Goal: Task Accomplishment & Management: Manage account settings

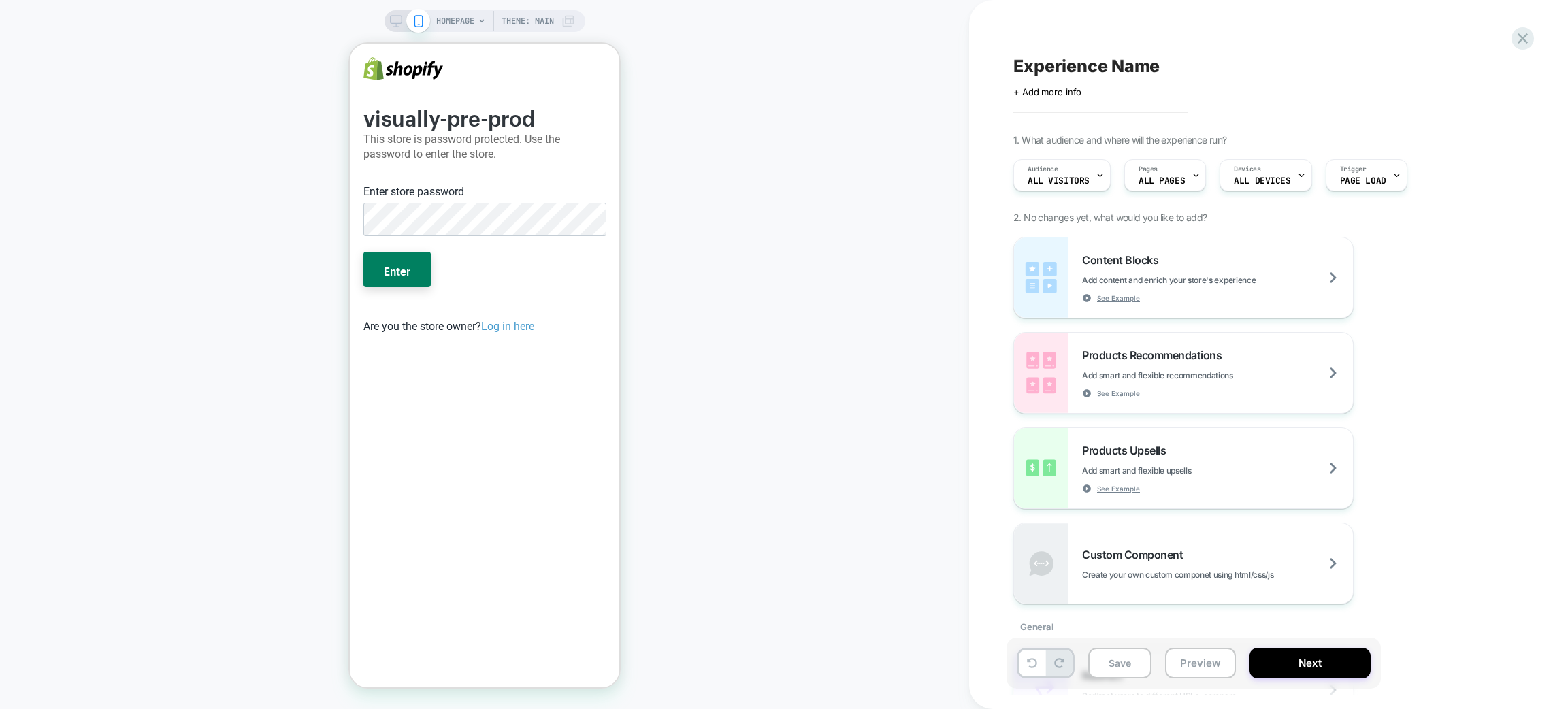
click at [456, 11] on span "HOMEPAGE" at bounding box center [455, 21] width 38 height 22
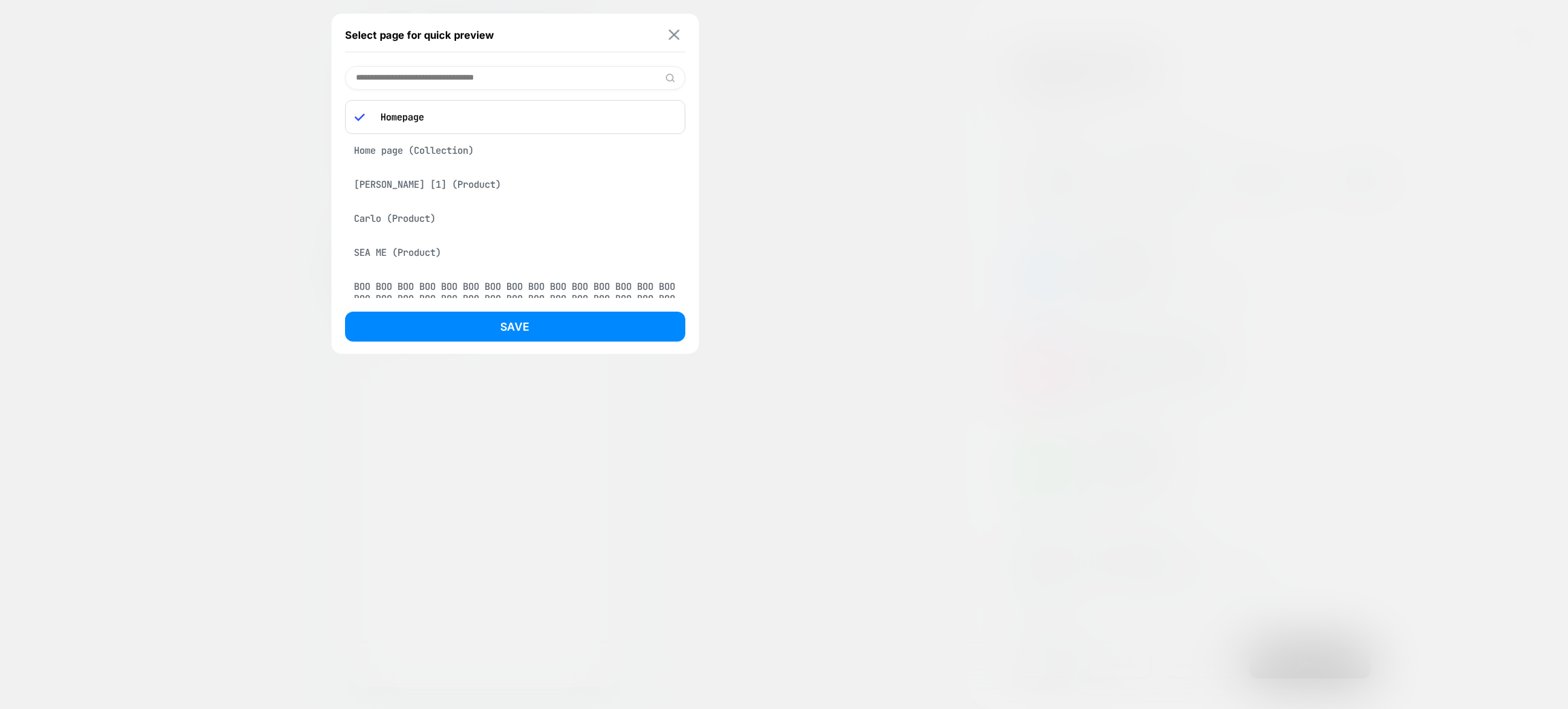
click at [672, 32] on img at bounding box center [675, 35] width 11 height 11
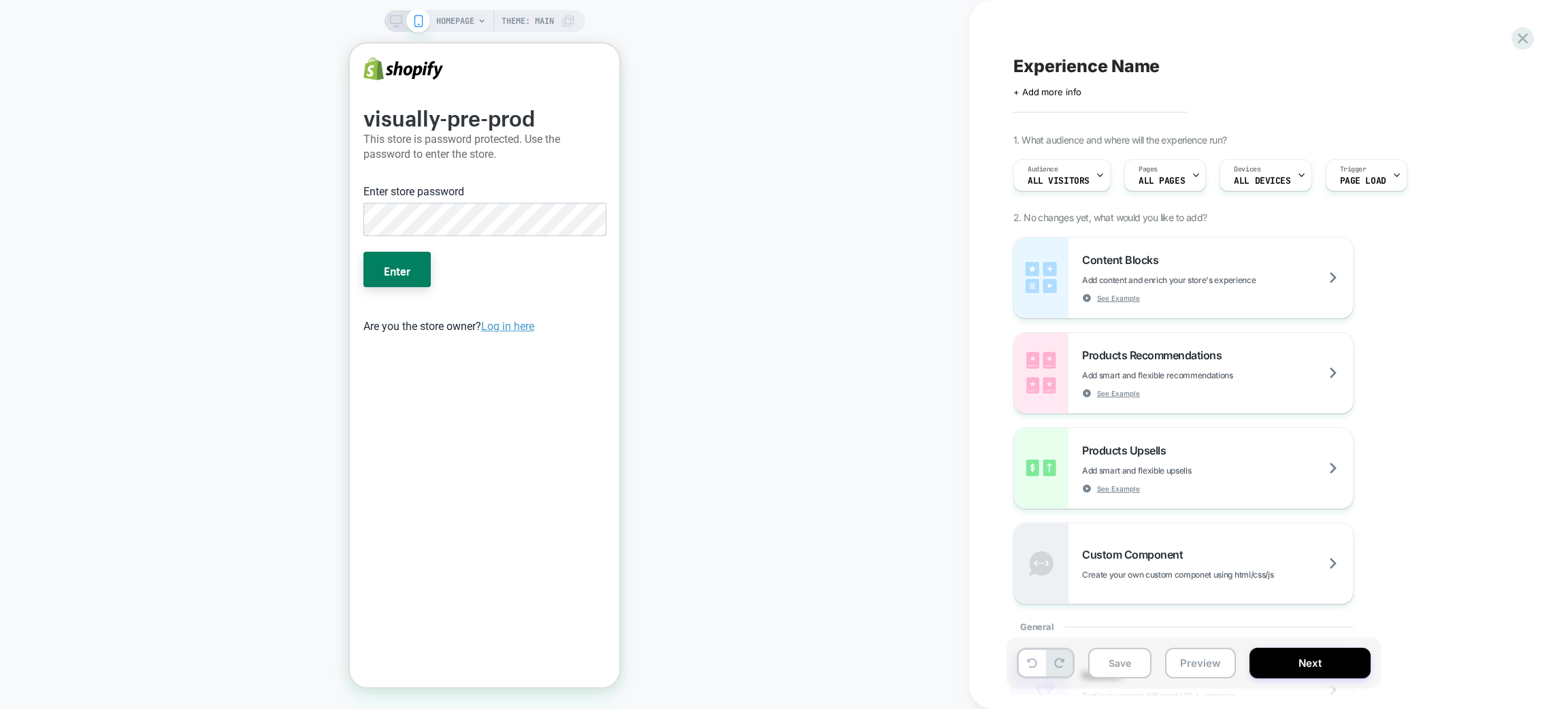
click at [393, 20] on icon at bounding box center [396, 21] width 12 height 12
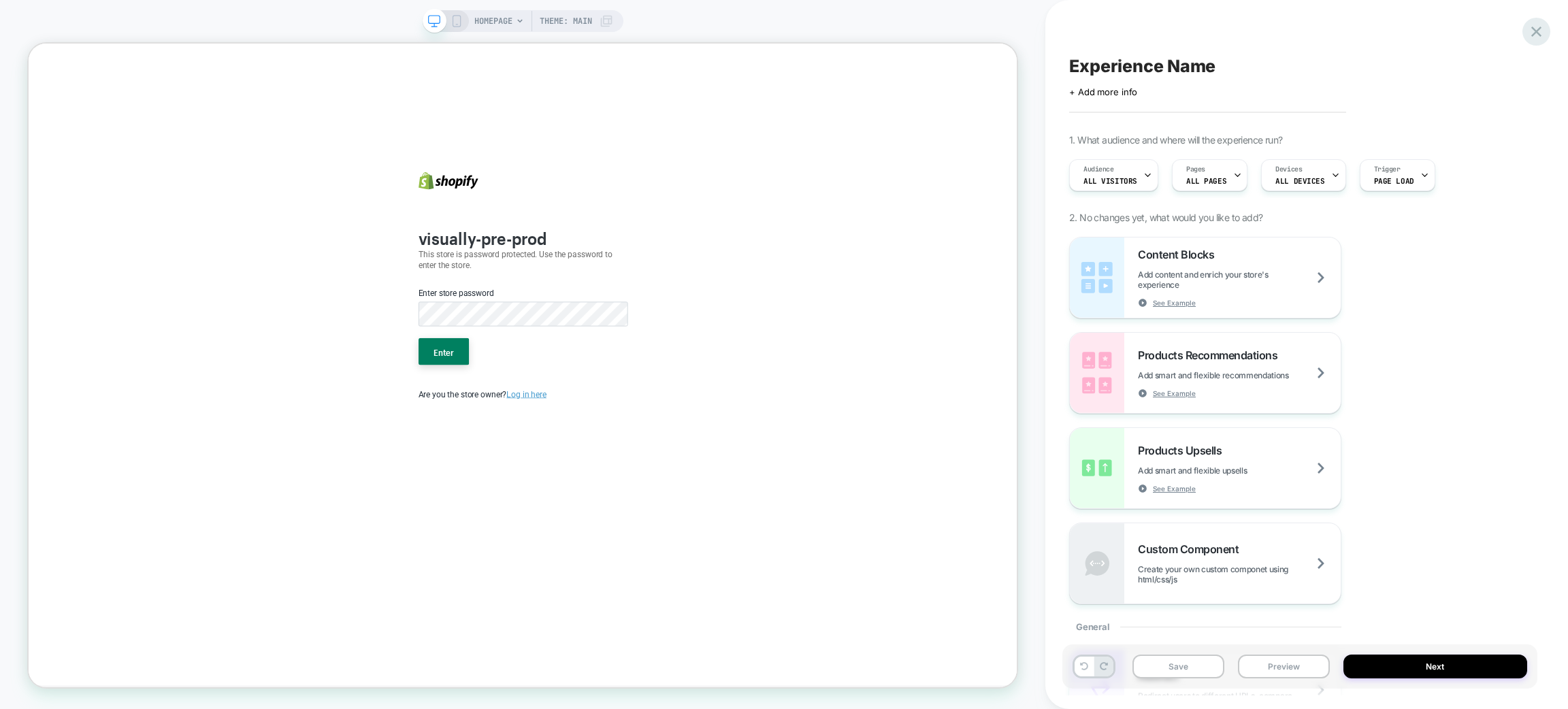
click at [1530, 35] on icon at bounding box center [1536, 32] width 18 height 18
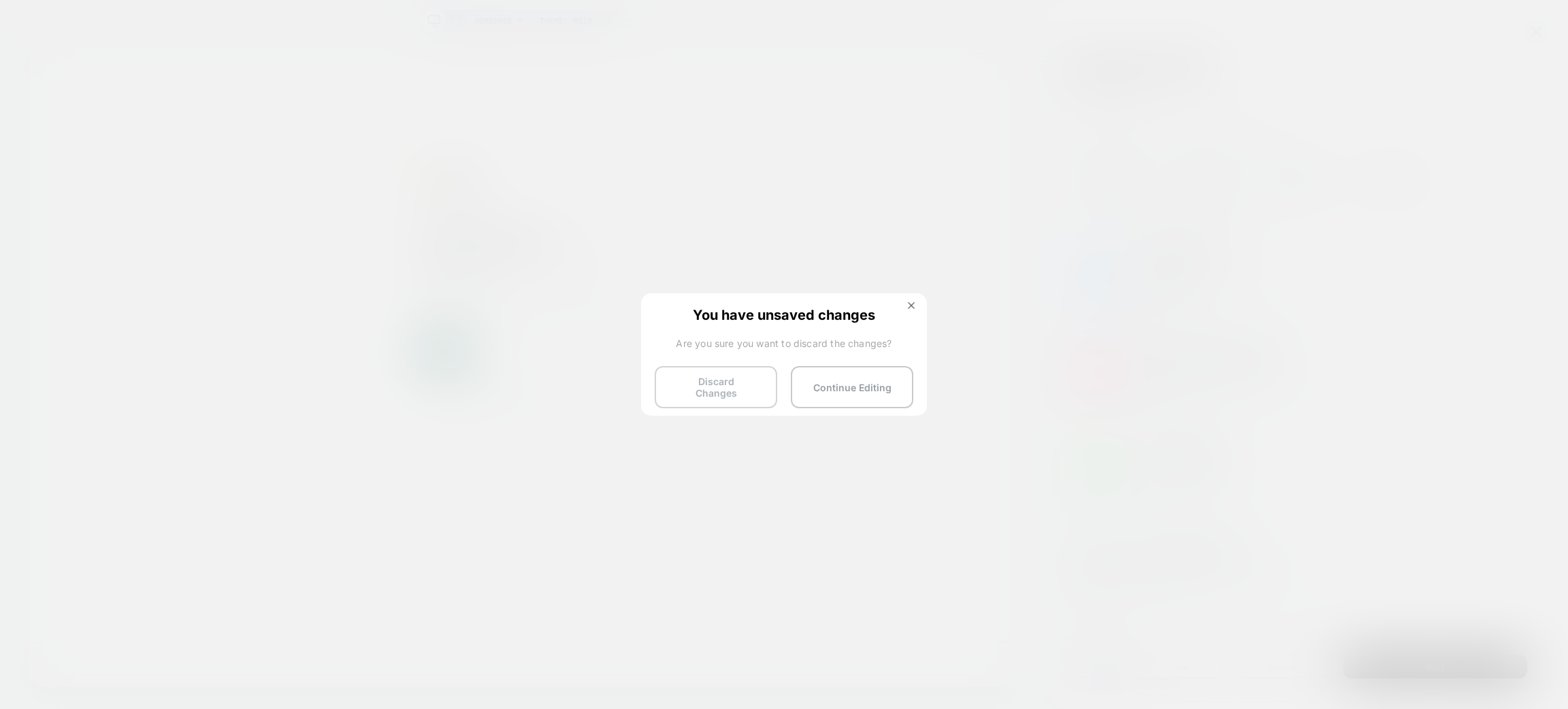
click at [745, 387] on button "Discard Changes" at bounding box center [716, 387] width 123 height 42
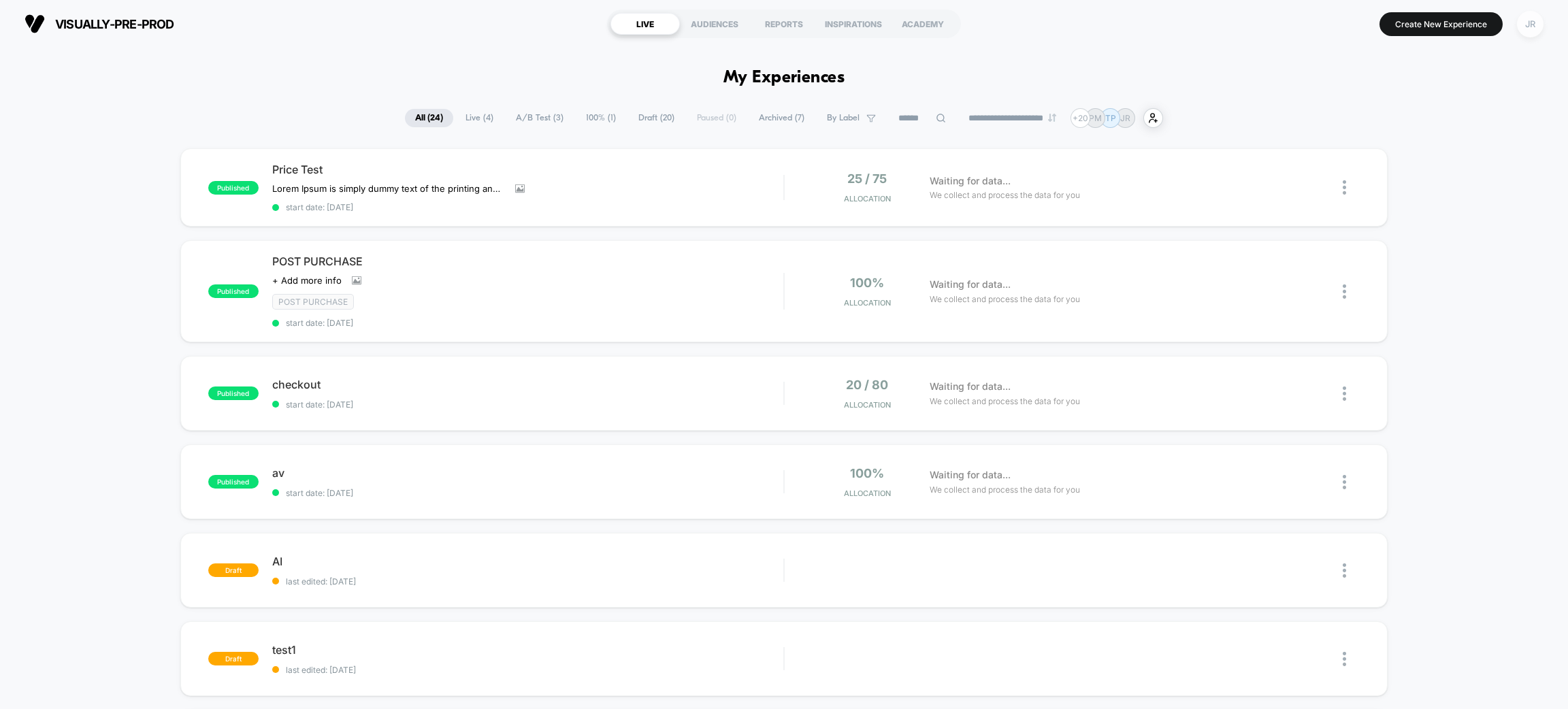
click at [1530, 14] on div "JR" at bounding box center [1530, 23] width 26 height 26
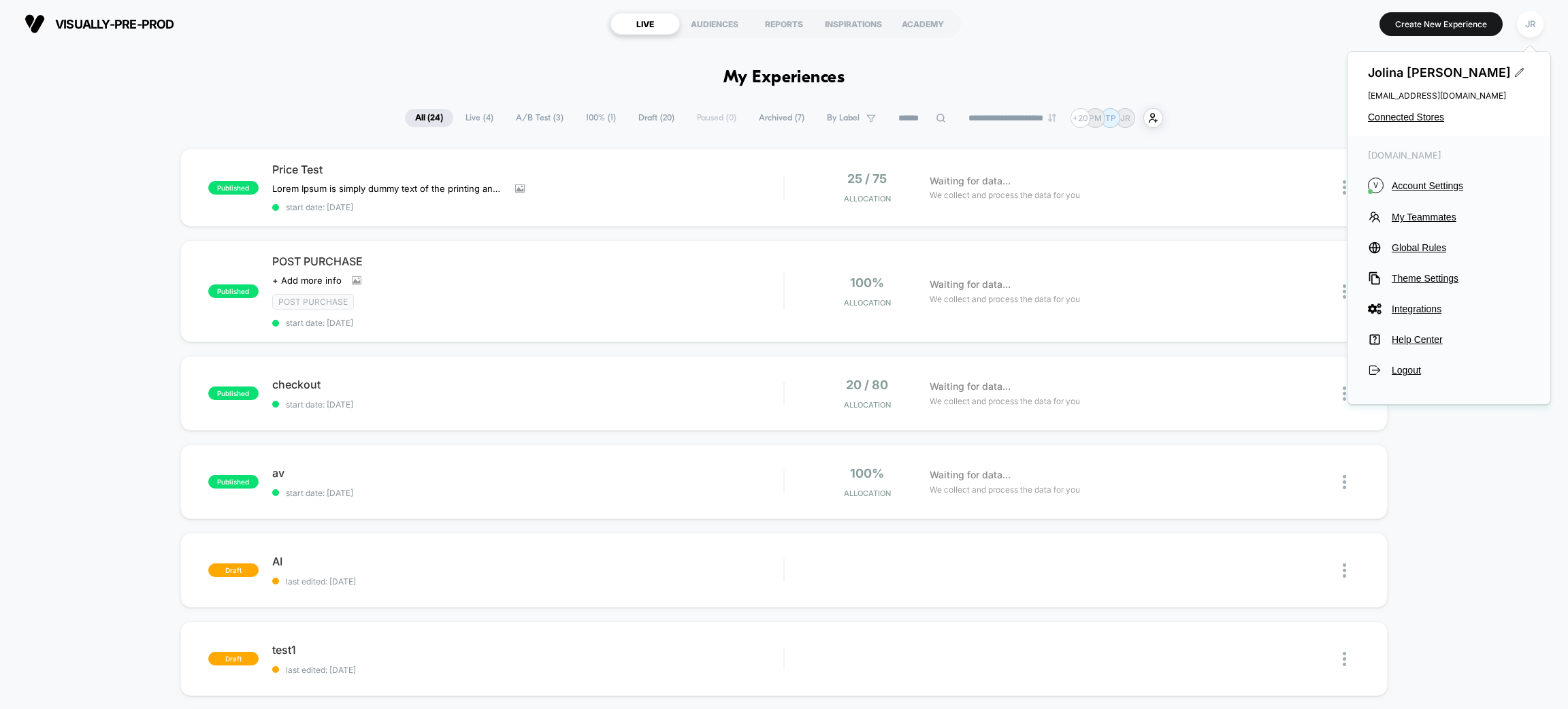
click at [1204, 26] on section "Create New Experience JR" at bounding box center [1297, 23] width 502 height 34
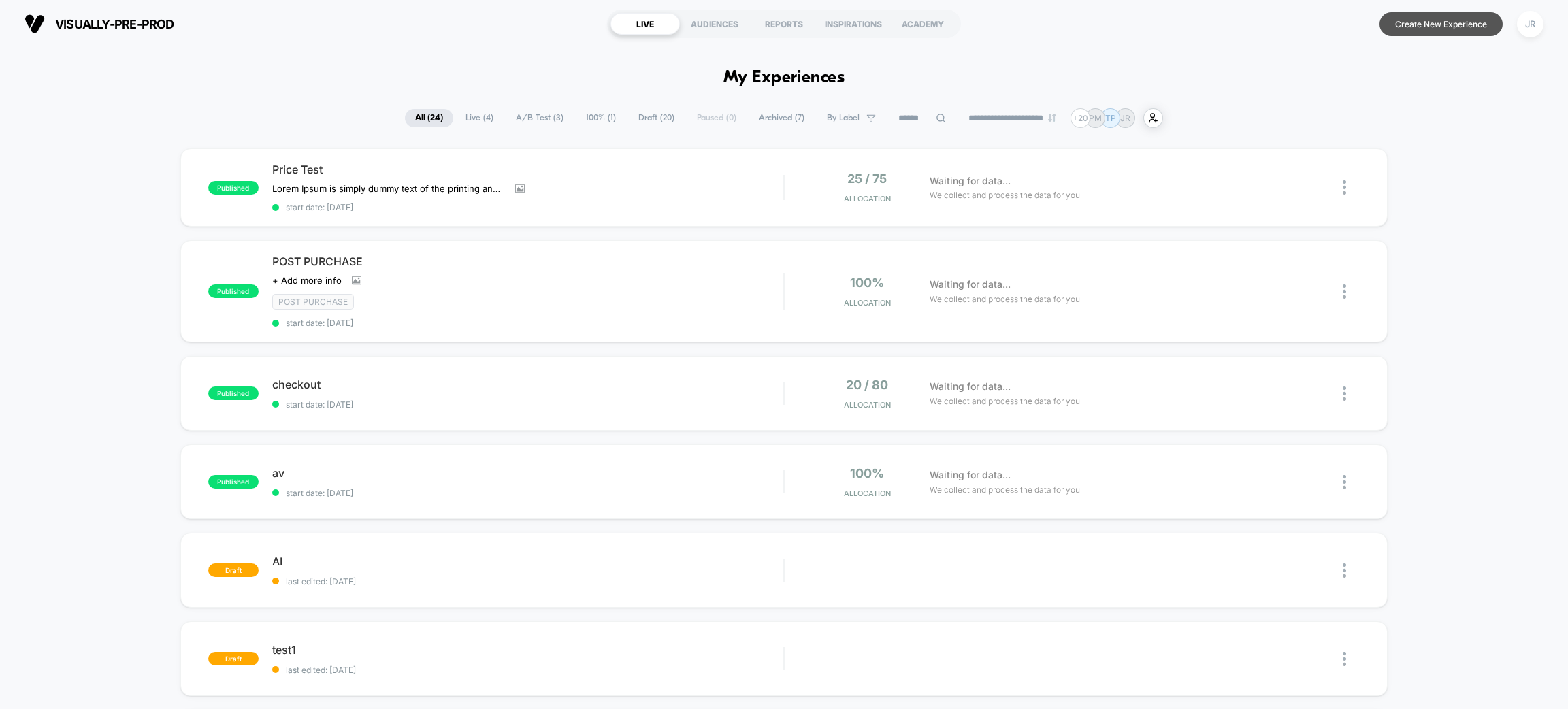
click at [1415, 26] on button "Create New Experience" at bounding box center [1441, 24] width 123 height 24
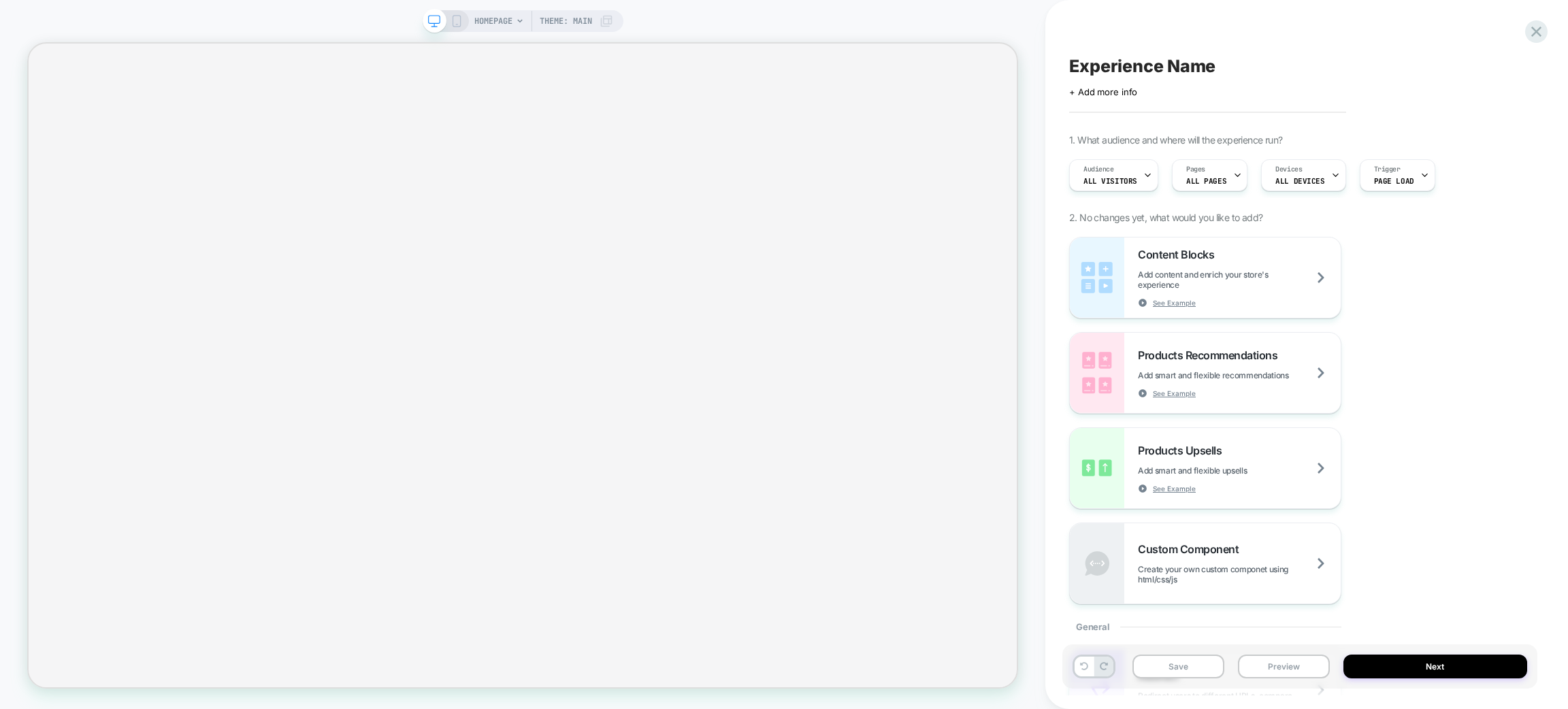
click at [1204, 168] on div "Pages ALL PAGES" at bounding box center [1206, 175] width 68 height 31
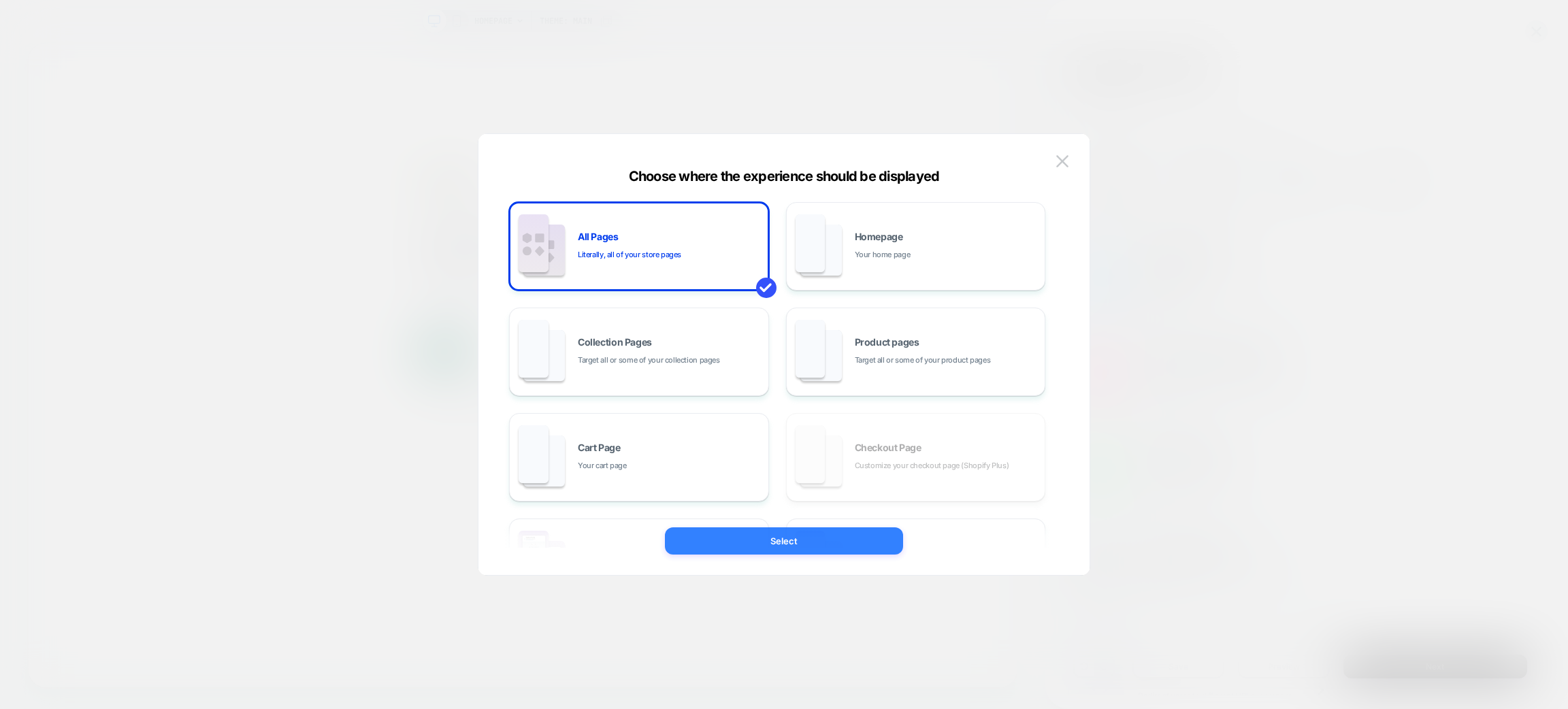
click at [820, 529] on button "Select" at bounding box center [784, 541] width 238 height 27
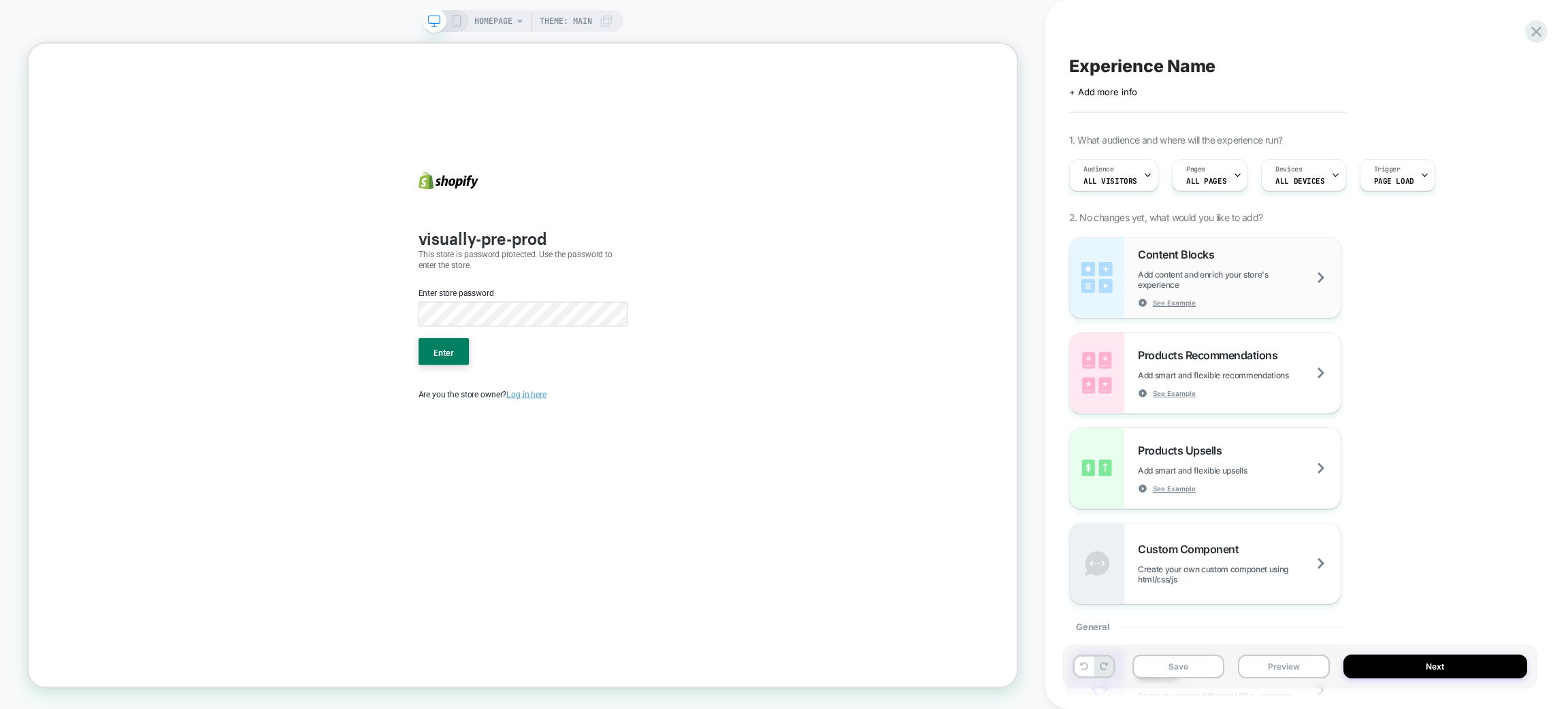
click at [1258, 276] on span "Add content and enrich your store's experience" at bounding box center [1239, 279] width 203 height 20
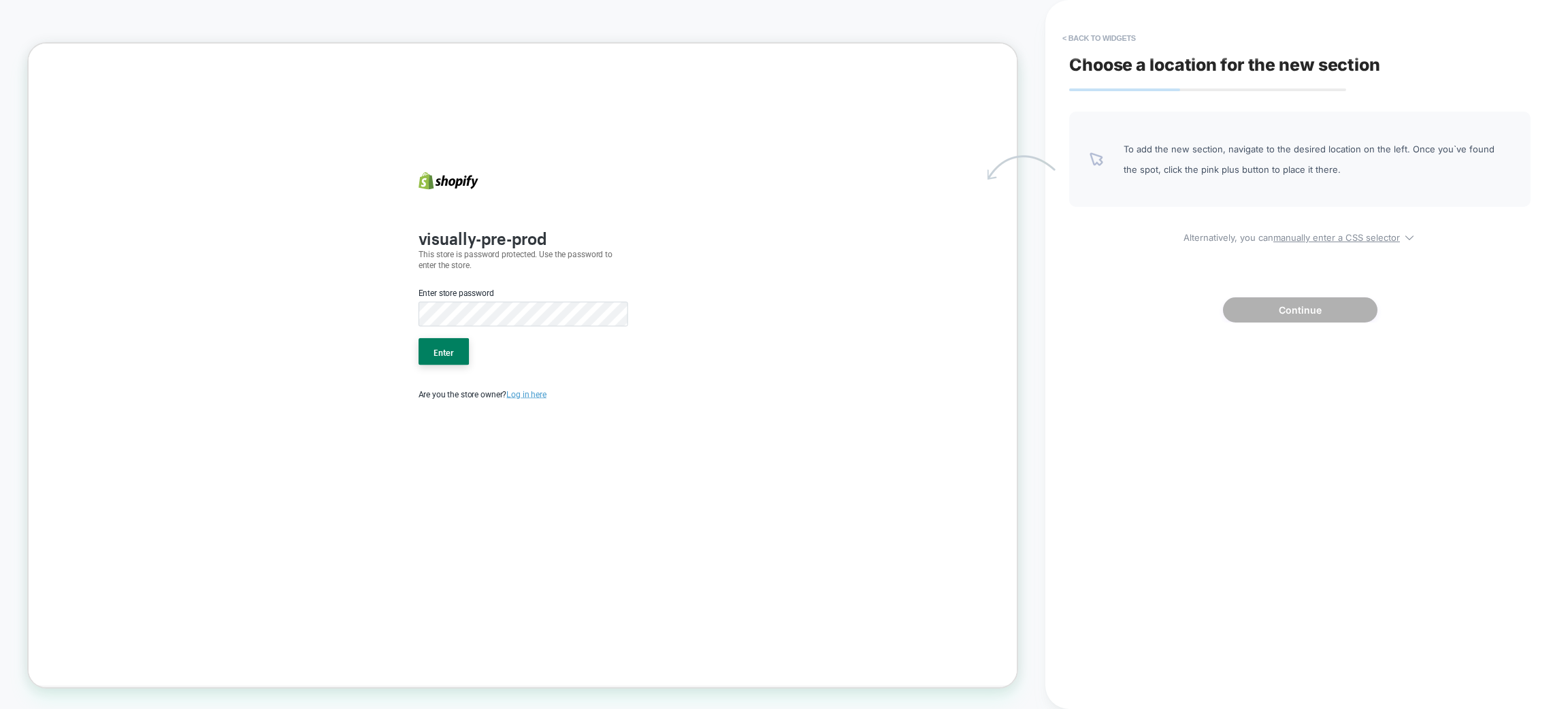
click at [1299, 244] on body "visually-pre-prod This store is password protected. Use the password to enter t…" at bounding box center [687, 471] width 1318 height 856
click at [1185, 225] on body "visually-pre-prod This store is password protected. Use the password to enter t…" at bounding box center [687, 471] width 1318 height 856
click at [1093, 27] on button "< Back to widgets" at bounding box center [1099, 38] width 87 height 22
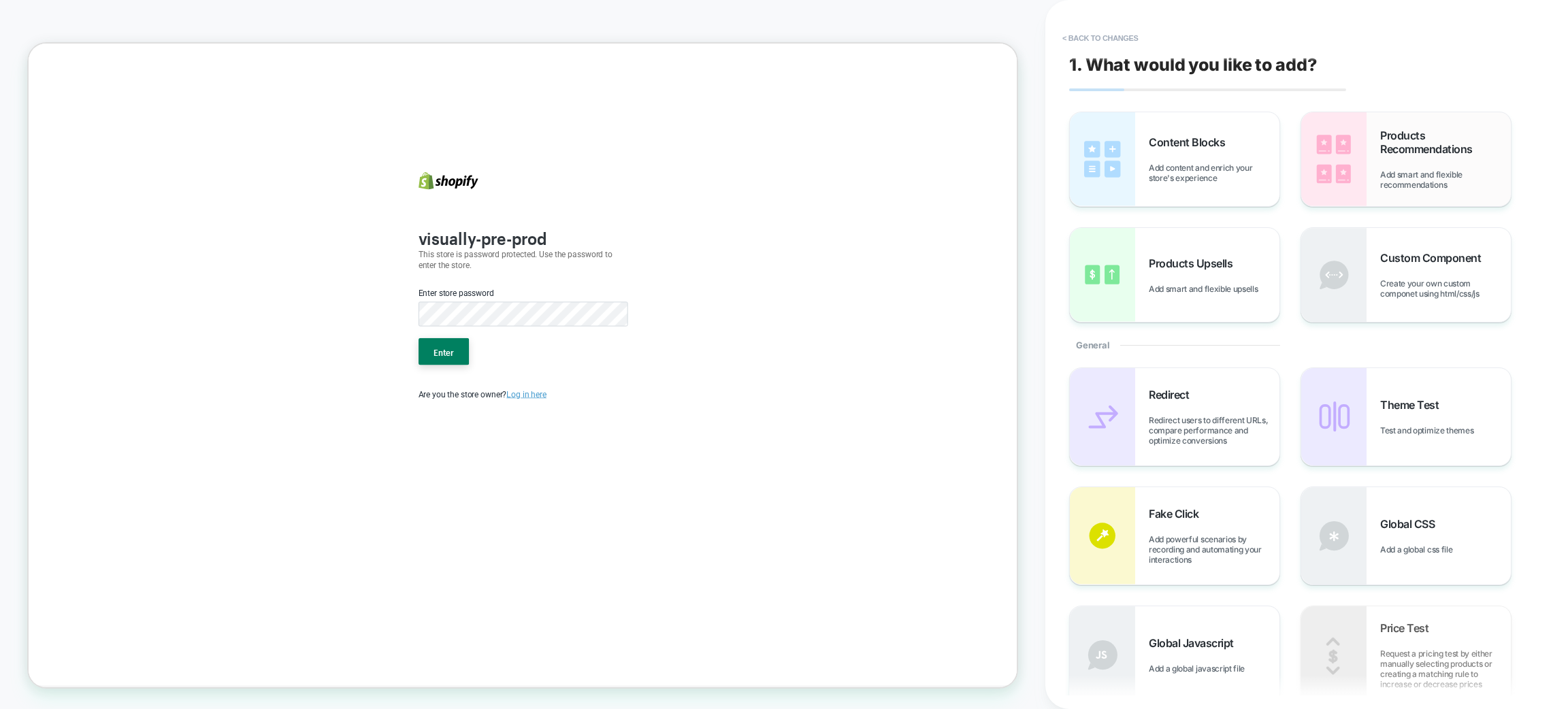
click at [1358, 162] on img at bounding box center [1333, 159] width 65 height 94
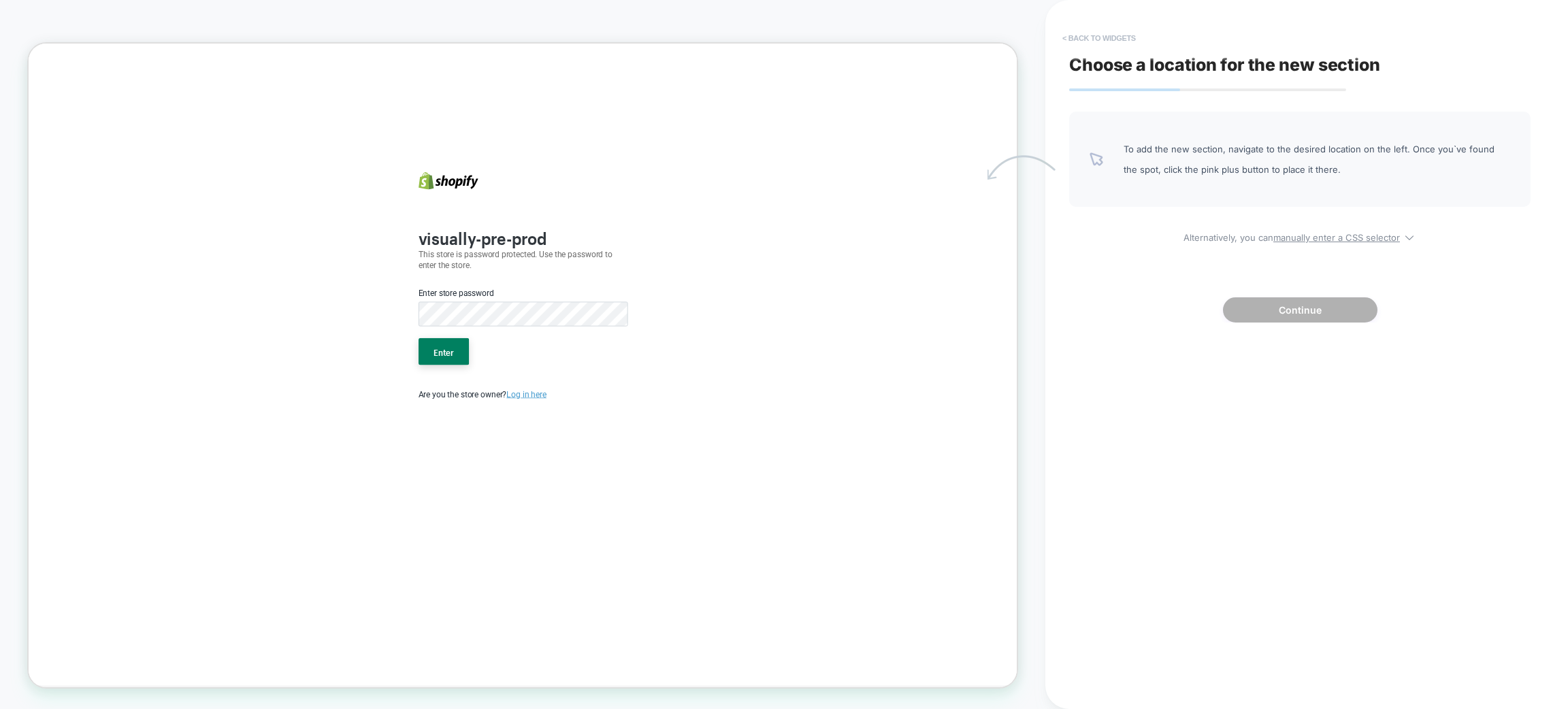
click at [1081, 38] on button "< Back to widgets" at bounding box center [1099, 38] width 87 height 22
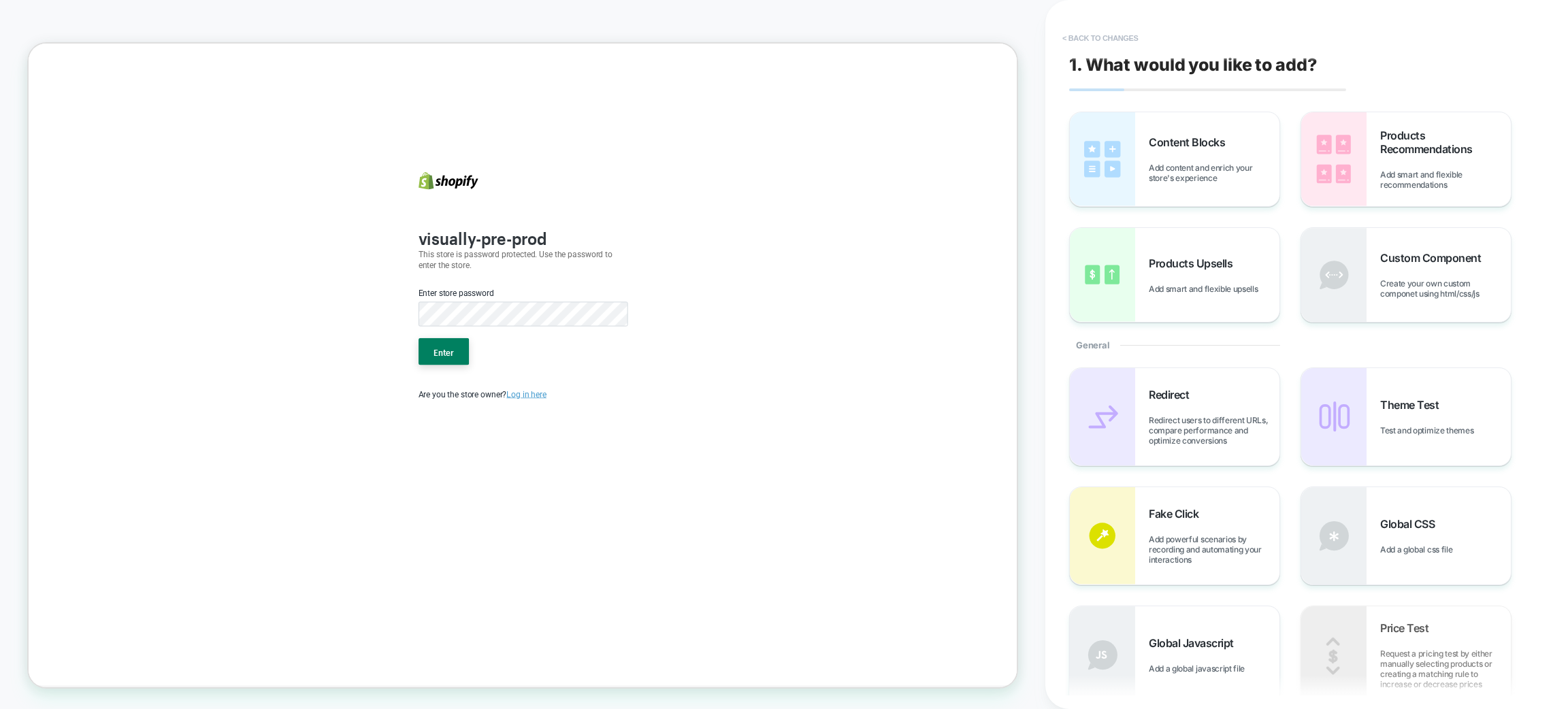
click at [1080, 38] on button "< Back to changes" at bounding box center [1100, 38] width 89 height 22
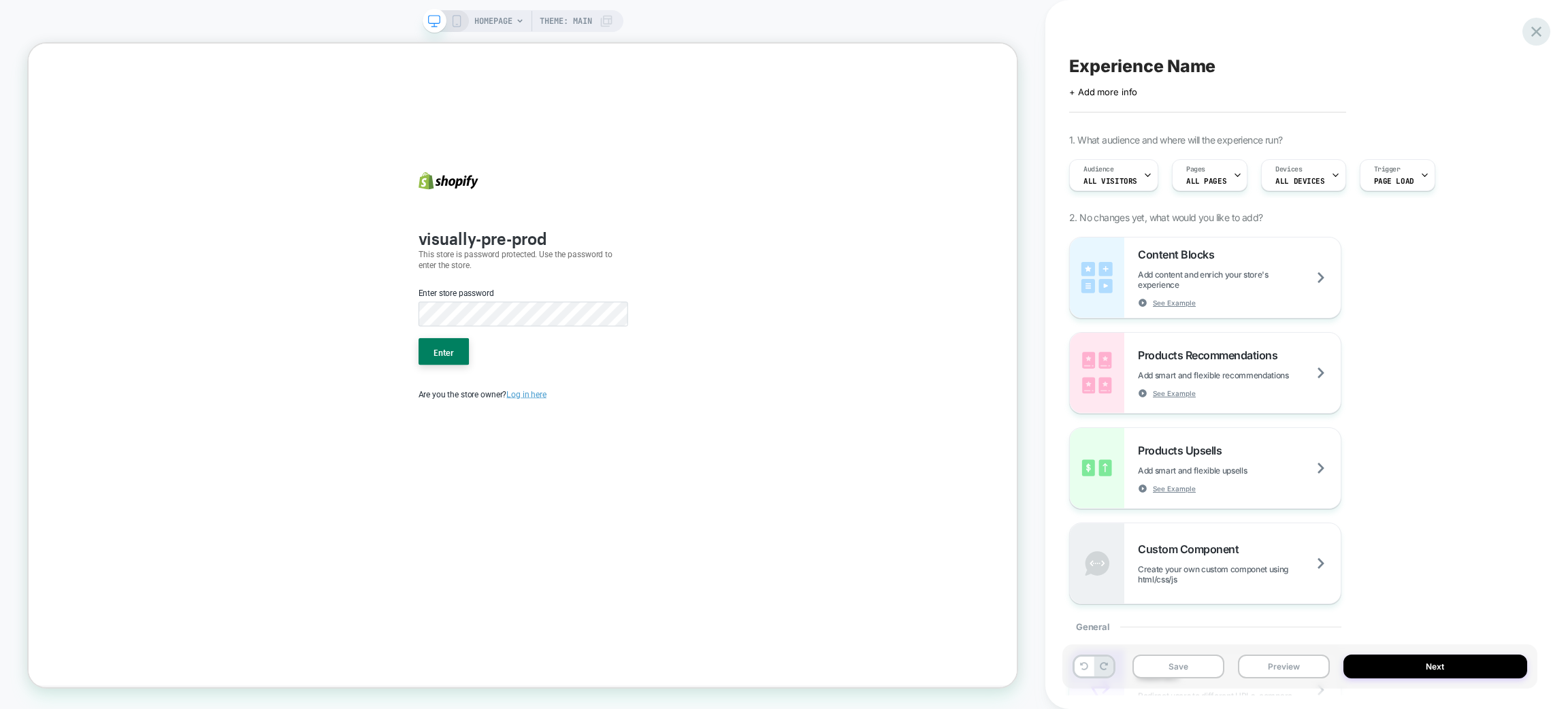
click at [1542, 32] on icon at bounding box center [1536, 32] width 18 height 18
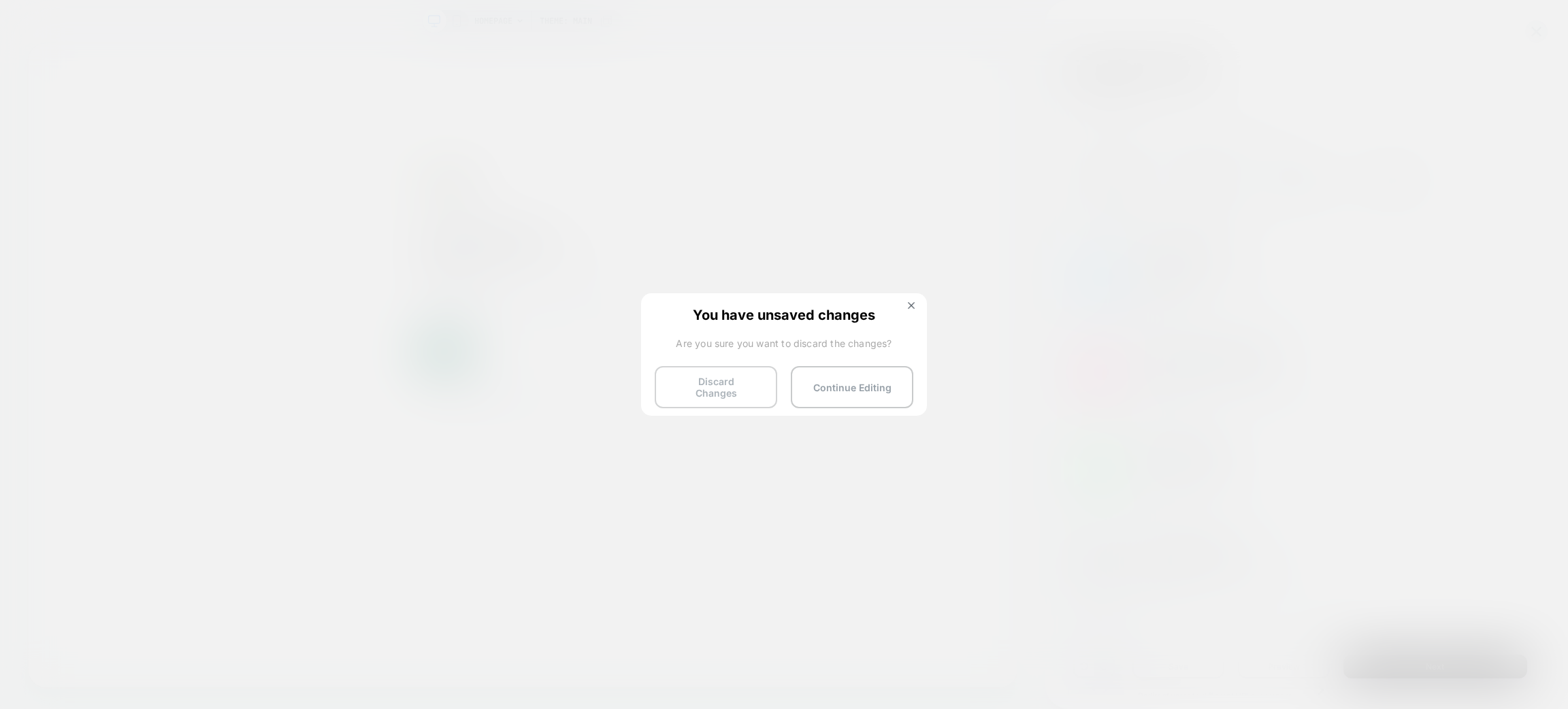
click at [739, 395] on button "Discard Changes" at bounding box center [716, 387] width 123 height 42
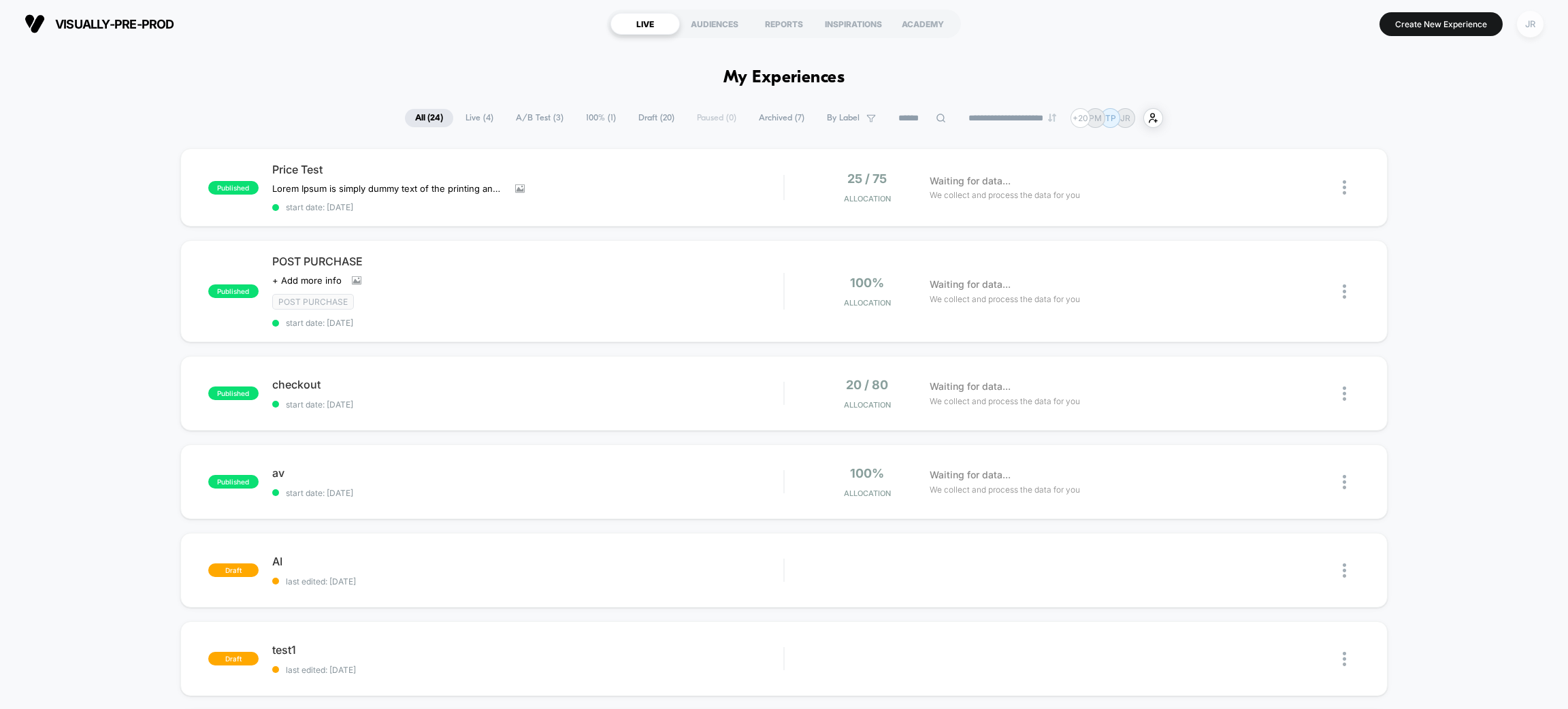
click at [1529, 20] on div "JR" at bounding box center [1530, 23] width 26 height 26
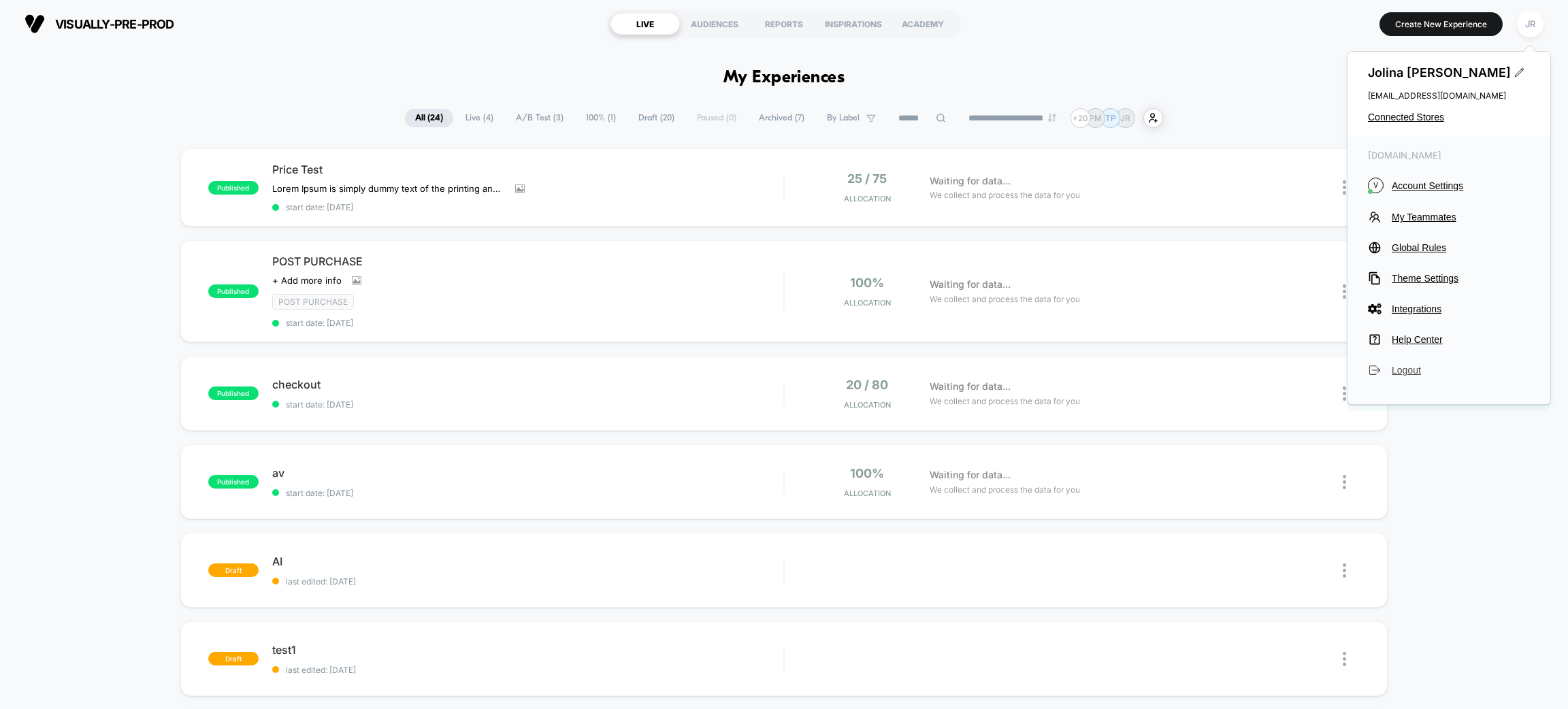
click at [1394, 368] on span "Logout" at bounding box center [1461, 370] width 138 height 11
